Goal: Information Seeking & Learning: Learn about a topic

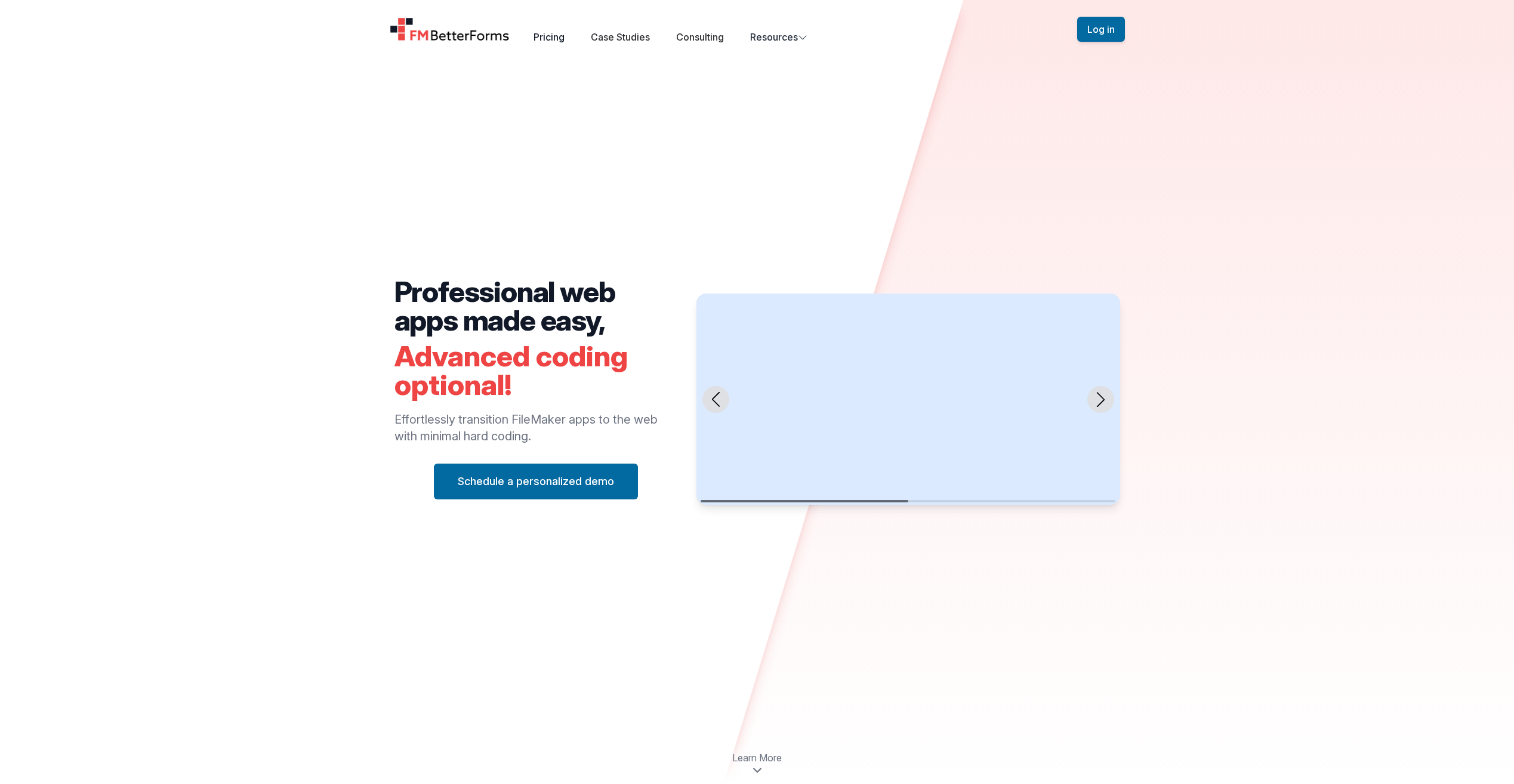
click at [563, 40] on link "Pricing" at bounding box center [548, 36] width 31 height 12
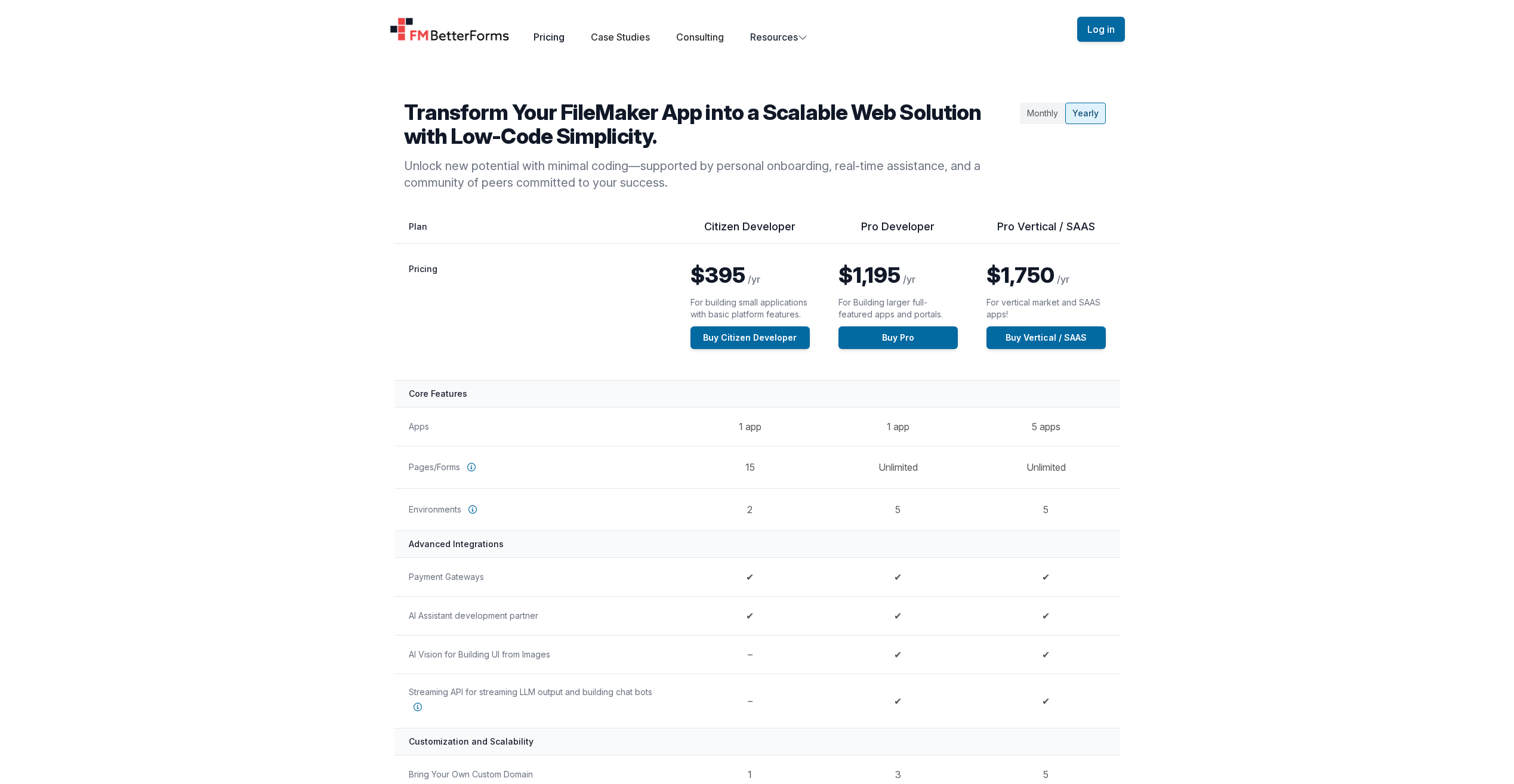
click at [559, 38] on link "Pricing" at bounding box center [548, 36] width 31 height 12
click at [782, 40] on button "Resources Team Get to know the people who build and support FM BetterForms. Sup…" at bounding box center [779, 37] width 58 height 14
click at [785, 31] on button "Resources Team Get to know the people who build and support FM BetterForms. Sup…" at bounding box center [779, 37] width 58 height 14
